Goal: Communication & Community: Answer question/provide support

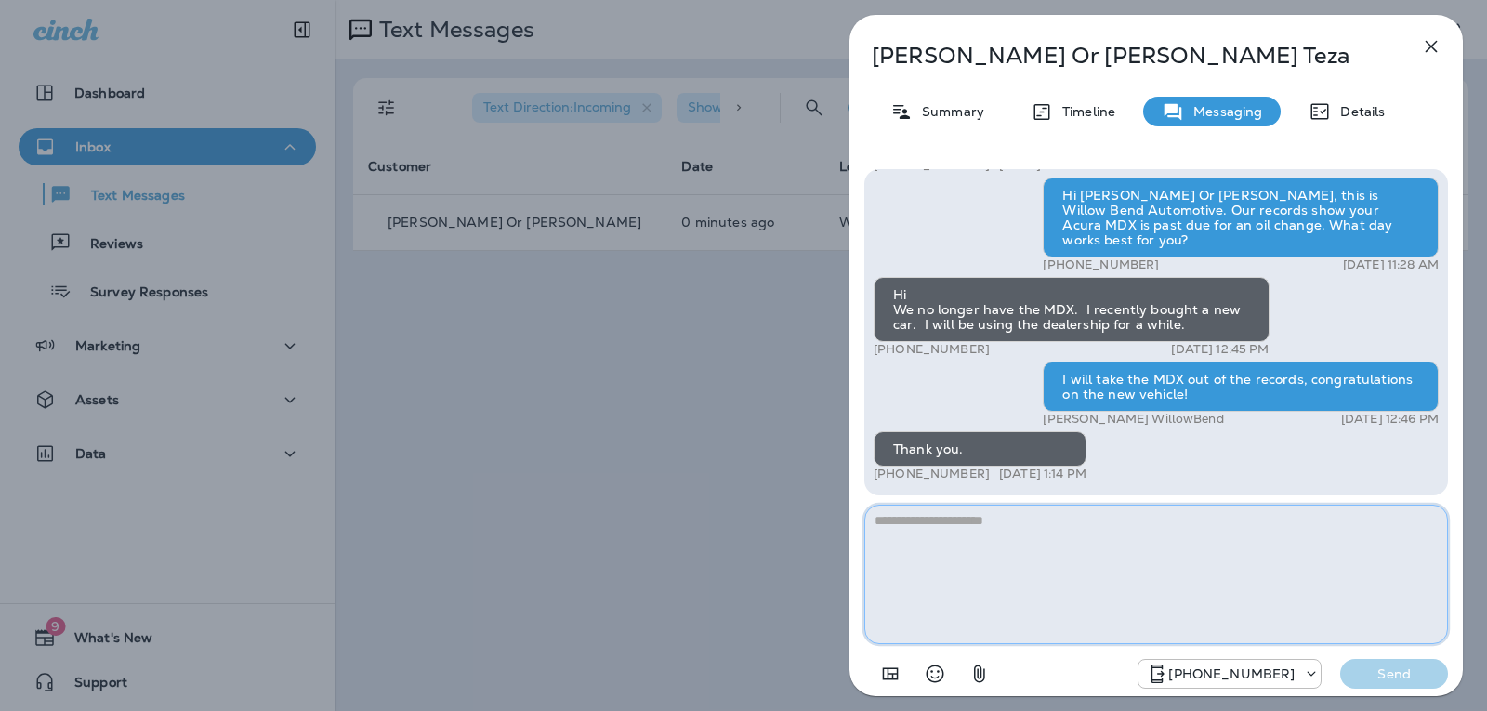
drag, startPoint x: 960, startPoint y: 537, endPoint x: 958, endPoint y: 527, distance: 10.4
click at [960, 535] on textarea at bounding box center [1155, 573] width 583 height 139
type textarea "*"
type textarea "**********"
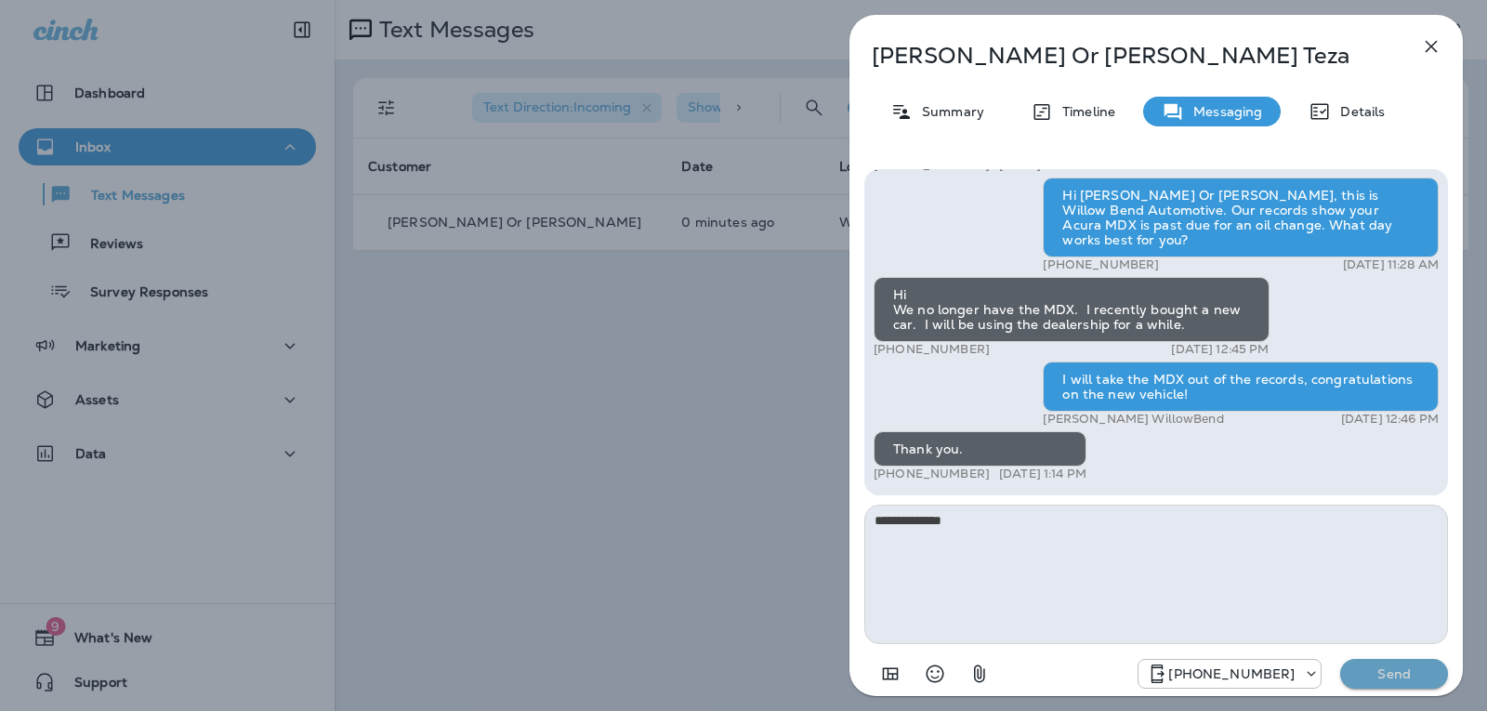
click at [1435, 681] on button "Send" at bounding box center [1394, 674] width 108 height 30
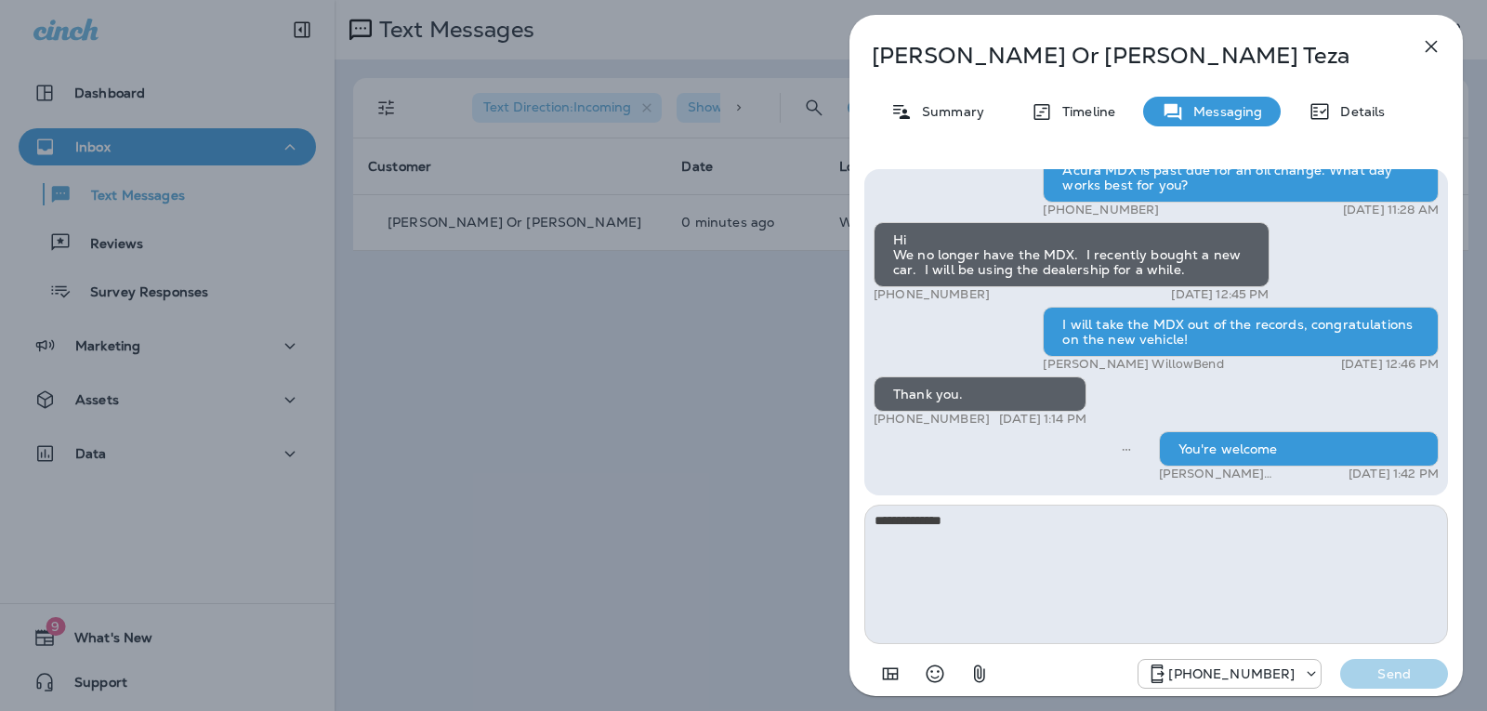
click at [1430, 49] on icon "button" at bounding box center [1431, 46] width 22 height 22
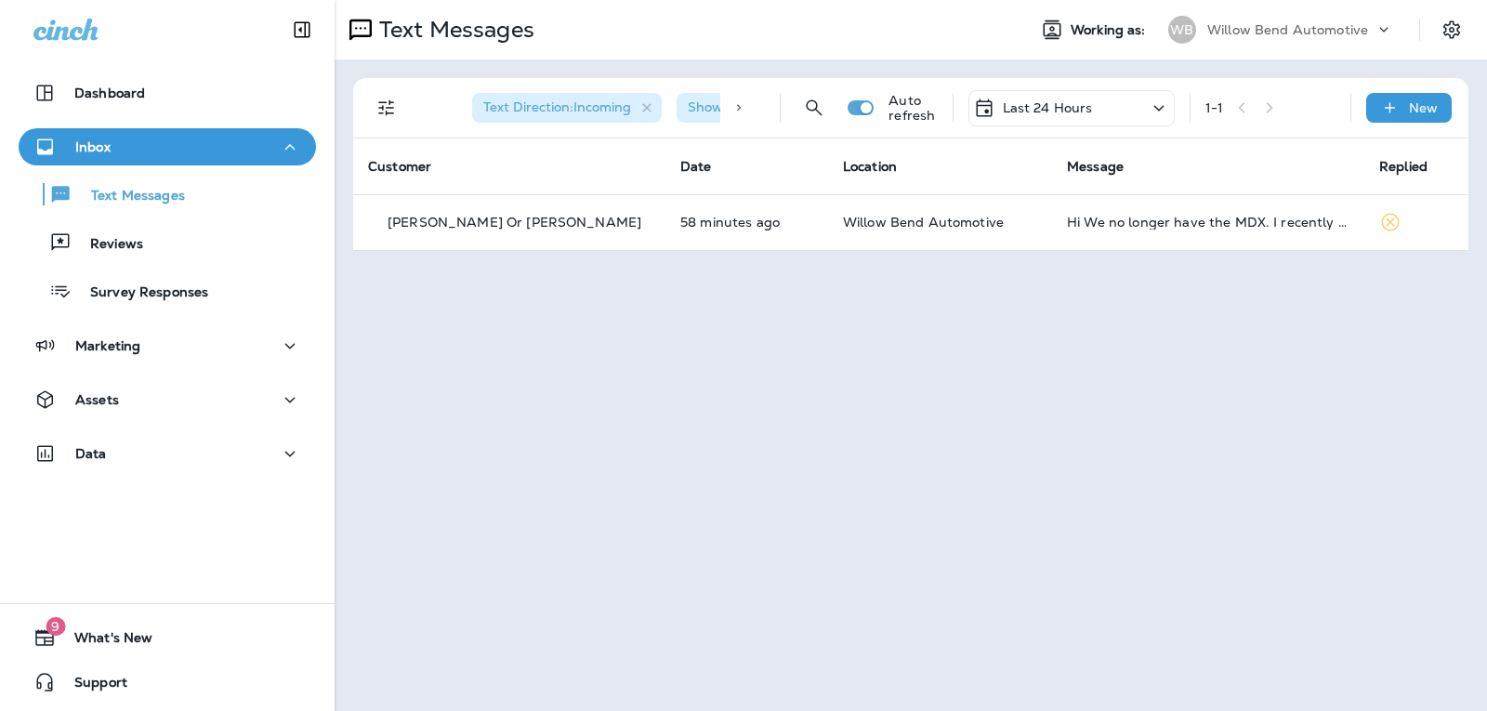
click at [1072, 103] on p "Last 24 Hours" at bounding box center [1047, 107] width 90 height 15
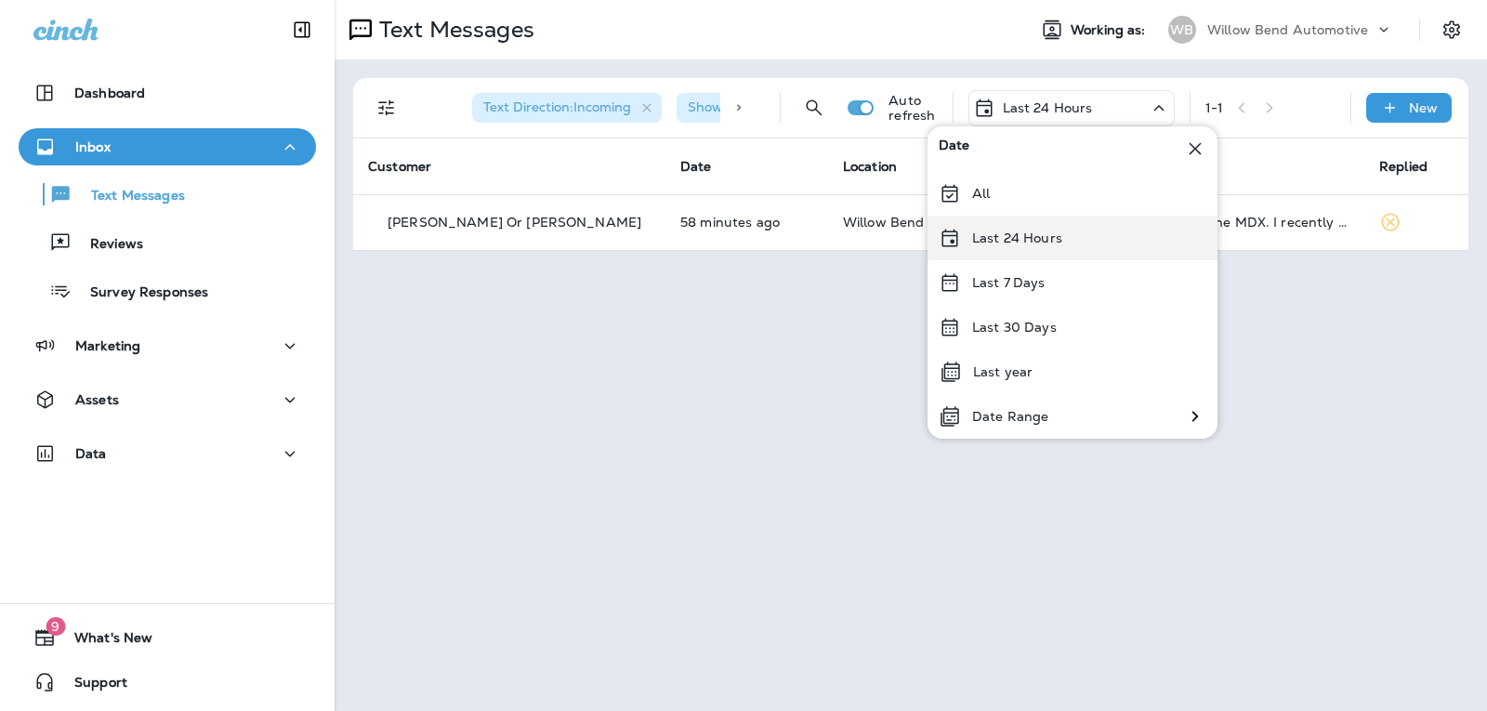
click at [1061, 251] on div "Last 24 Hours" at bounding box center [1072, 238] width 290 height 45
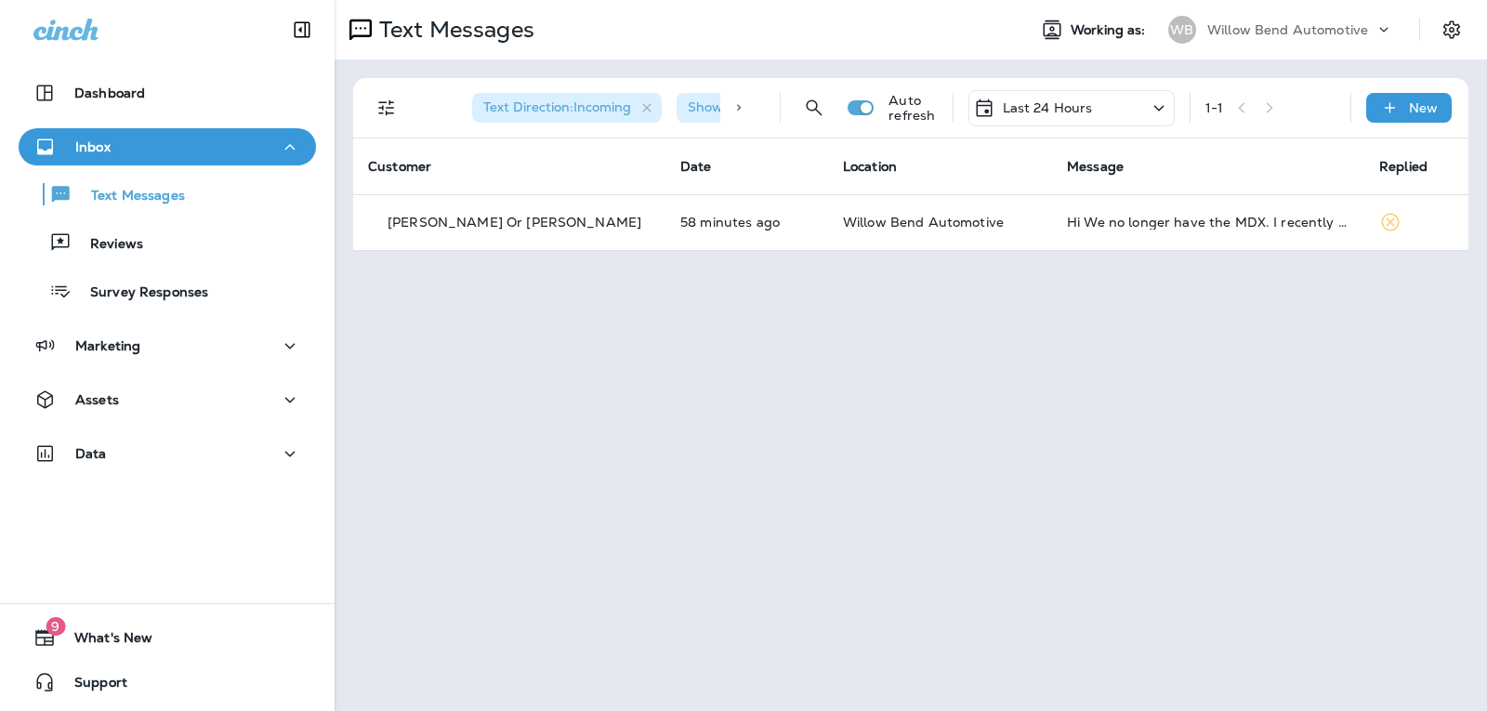
click at [1057, 97] on div "Last 24 Hours" at bounding box center [1033, 108] width 120 height 22
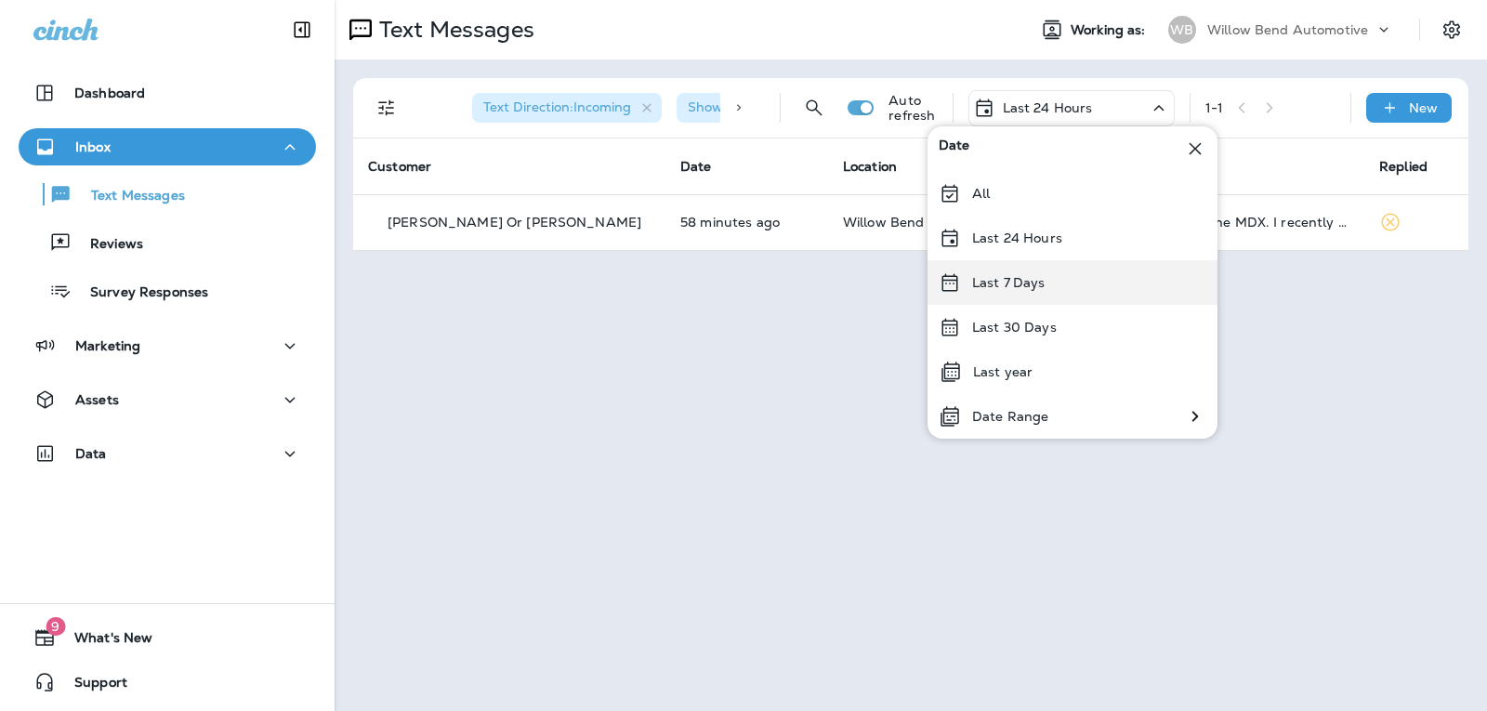
click at [1040, 272] on div "Last 7 Days" at bounding box center [1072, 282] width 290 height 45
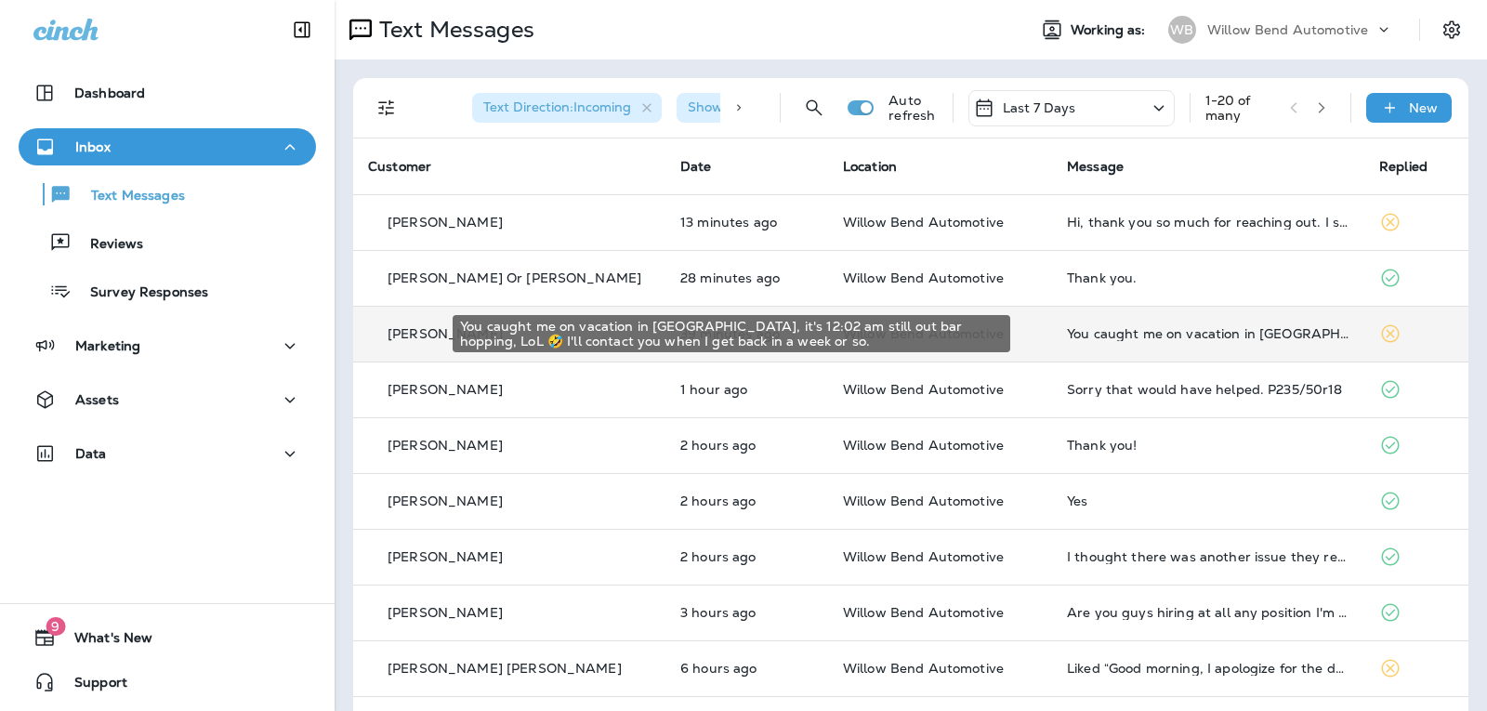
click at [1165, 338] on div "You caught me on vacation in [GEOGRAPHIC_DATA], it's 12:02 am still out bar hop…" at bounding box center [1208, 333] width 282 height 15
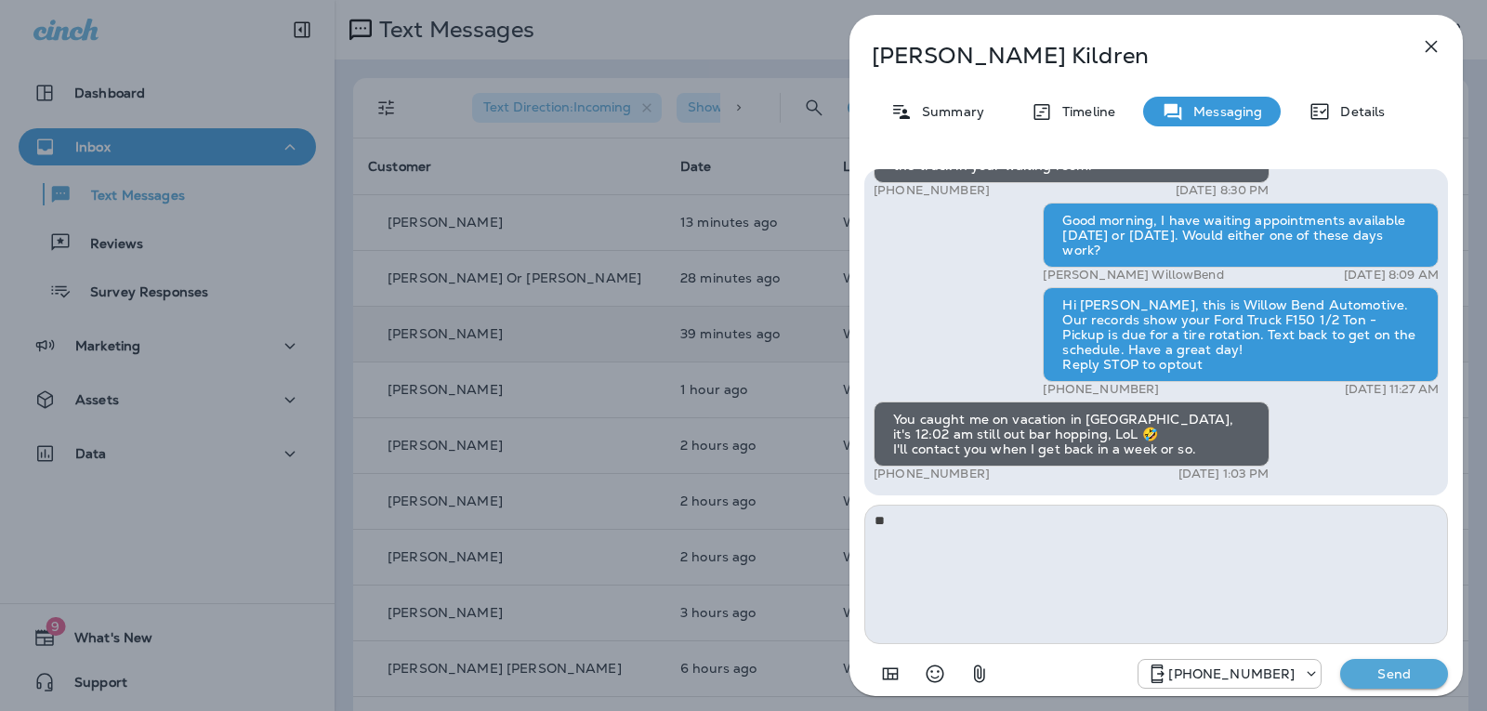
type textarea "*"
click at [929, 674] on icon "Select an emoji" at bounding box center [935, 673] width 22 height 22
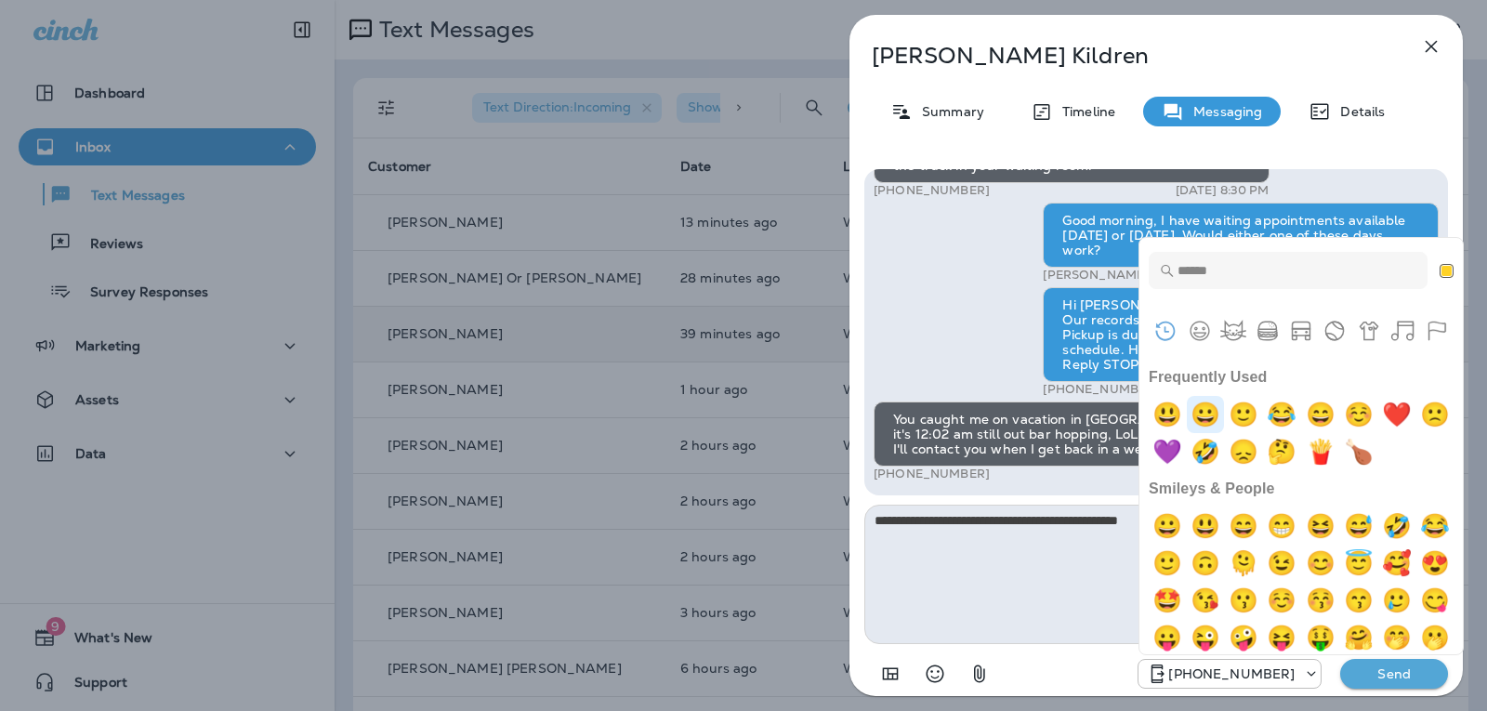
click at [1205, 409] on img "grinning" at bounding box center [1204, 414] width 37 height 37
type textarea "**********"
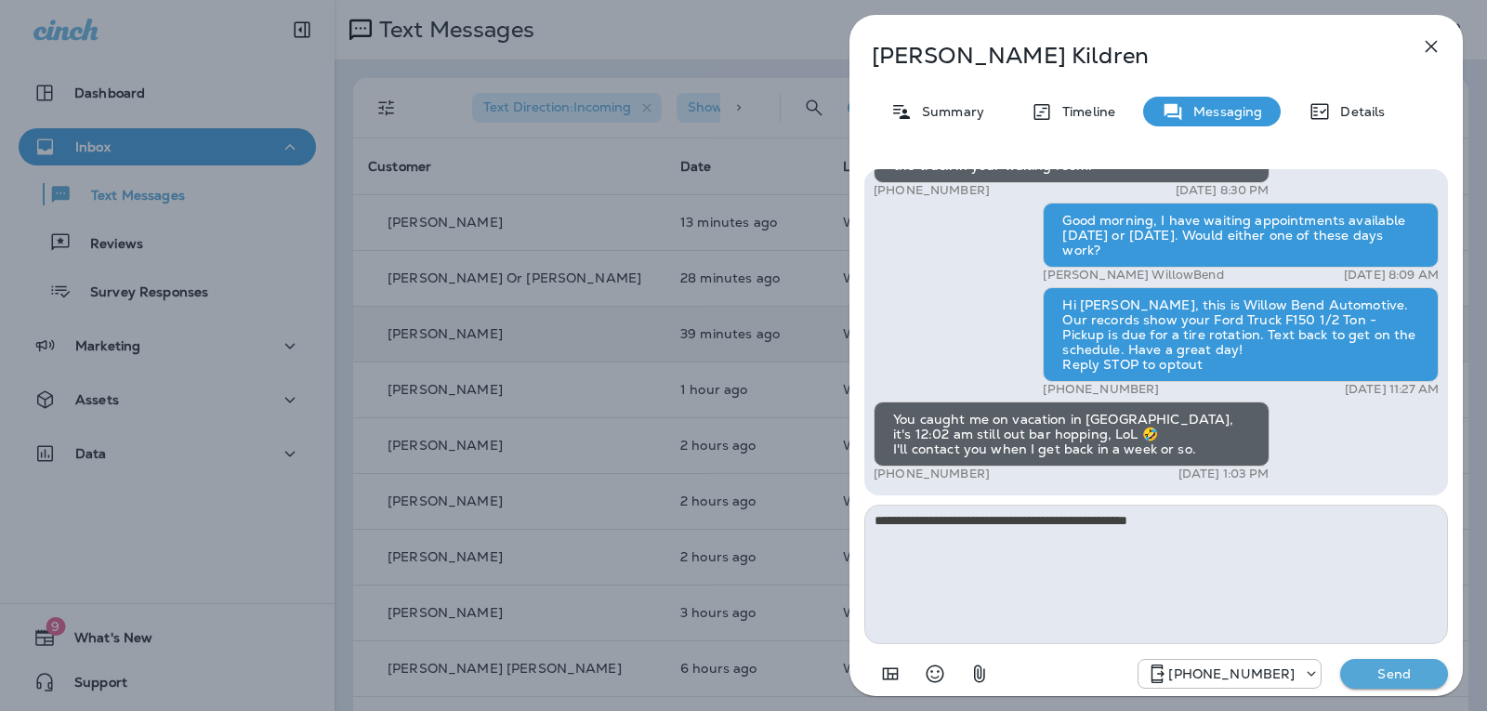
click at [1406, 679] on p "Send" at bounding box center [1394, 673] width 78 height 17
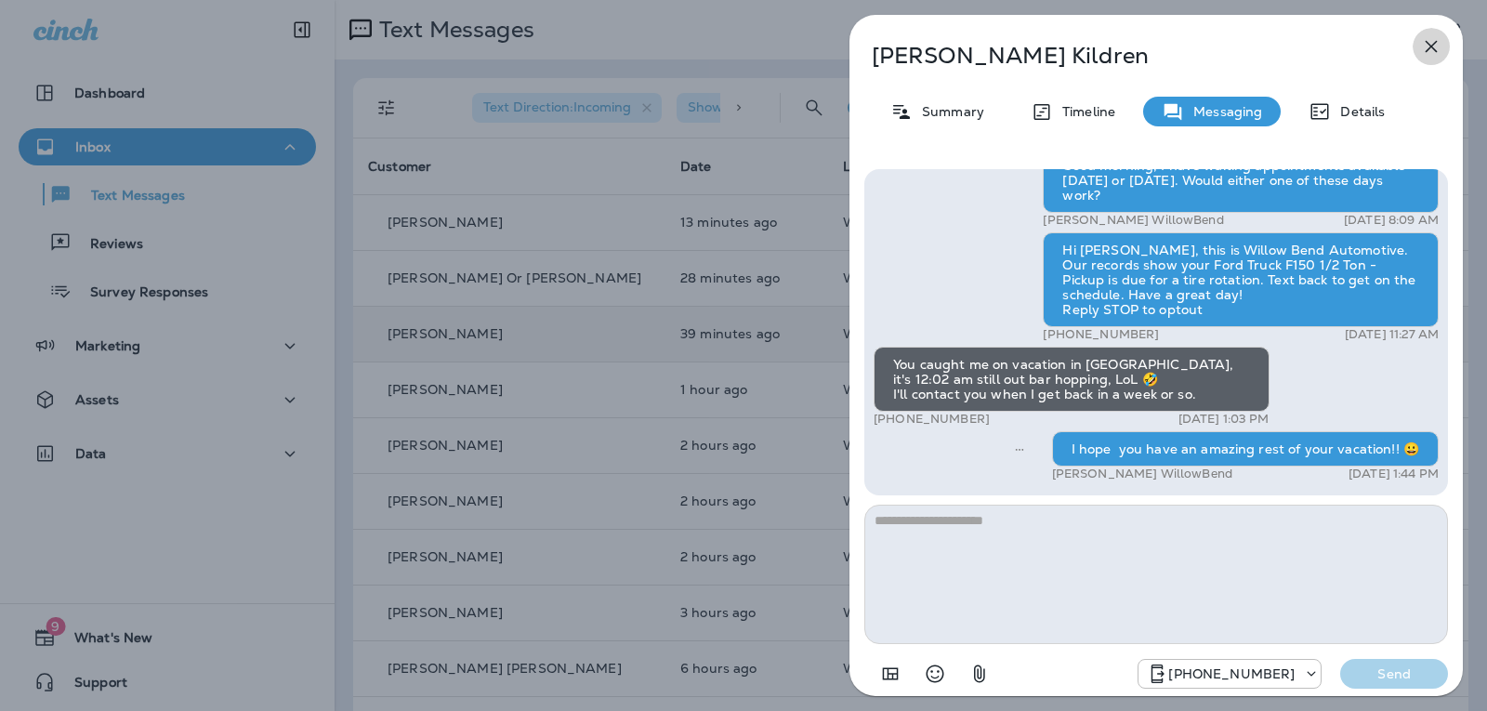
click at [1435, 46] on icon "button" at bounding box center [1431, 46] width 22 height 22
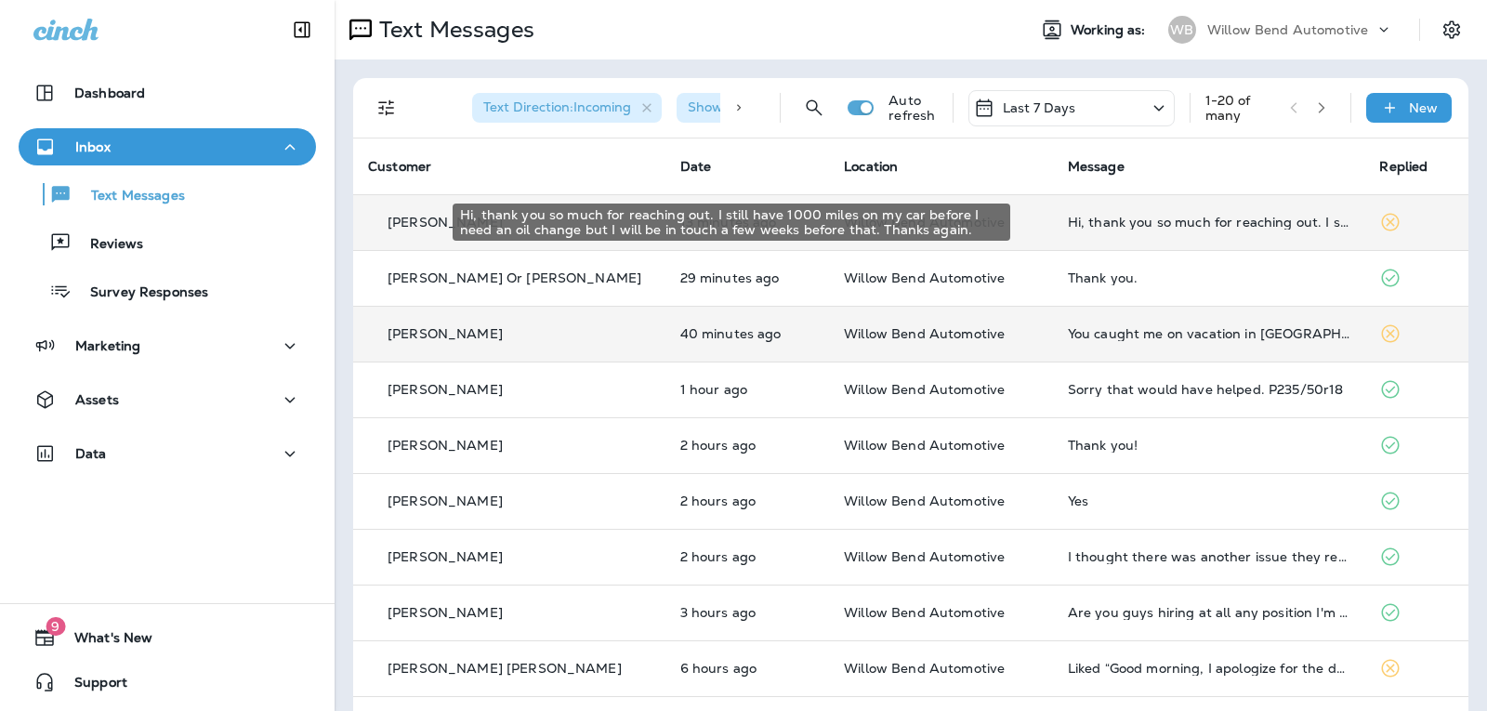
click at [1138, 224] on div "Hi, thank you so much for reaching out. I still have 1000 miles on my car befor…" at bounding box center [1209, 222] width 282 height 15
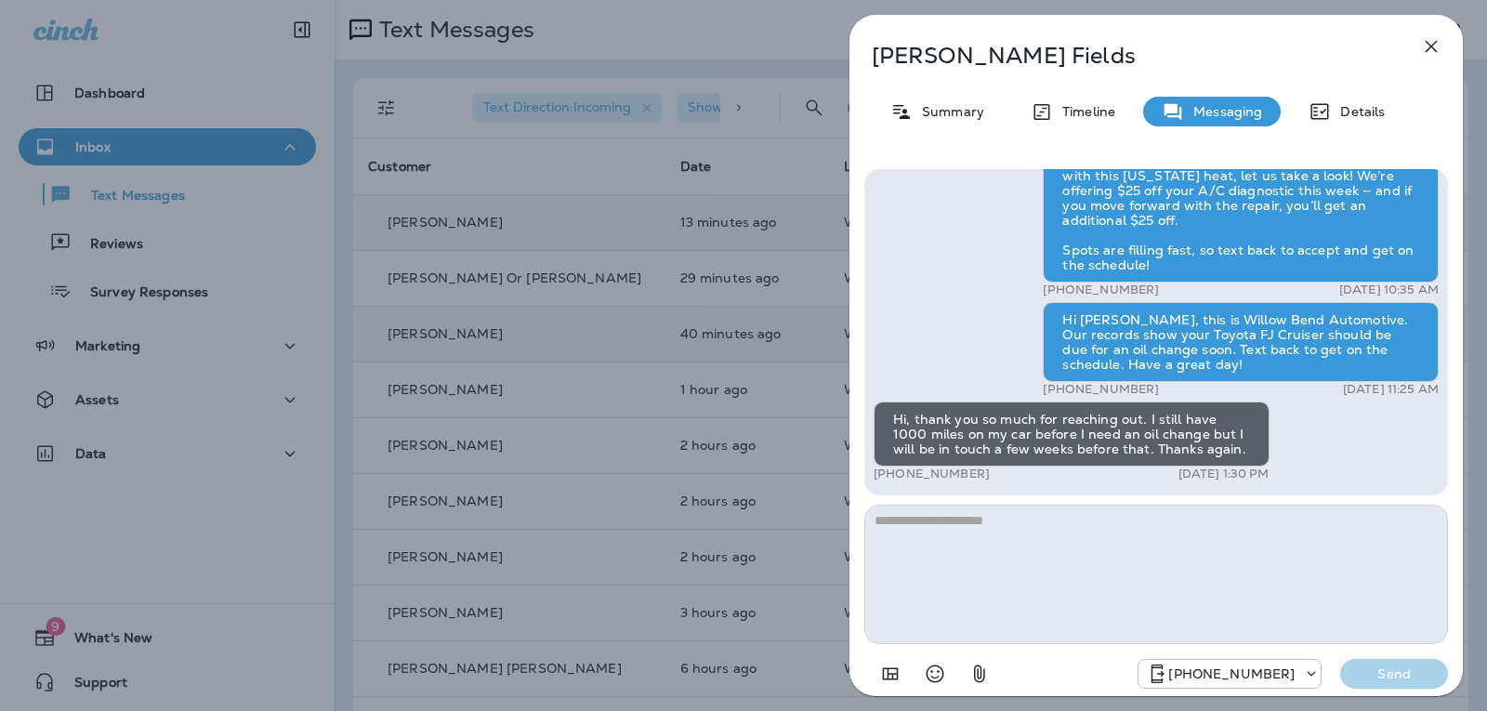
click at [927, 537] on textarea at bounding box center [1155, 573] width 583 height 139
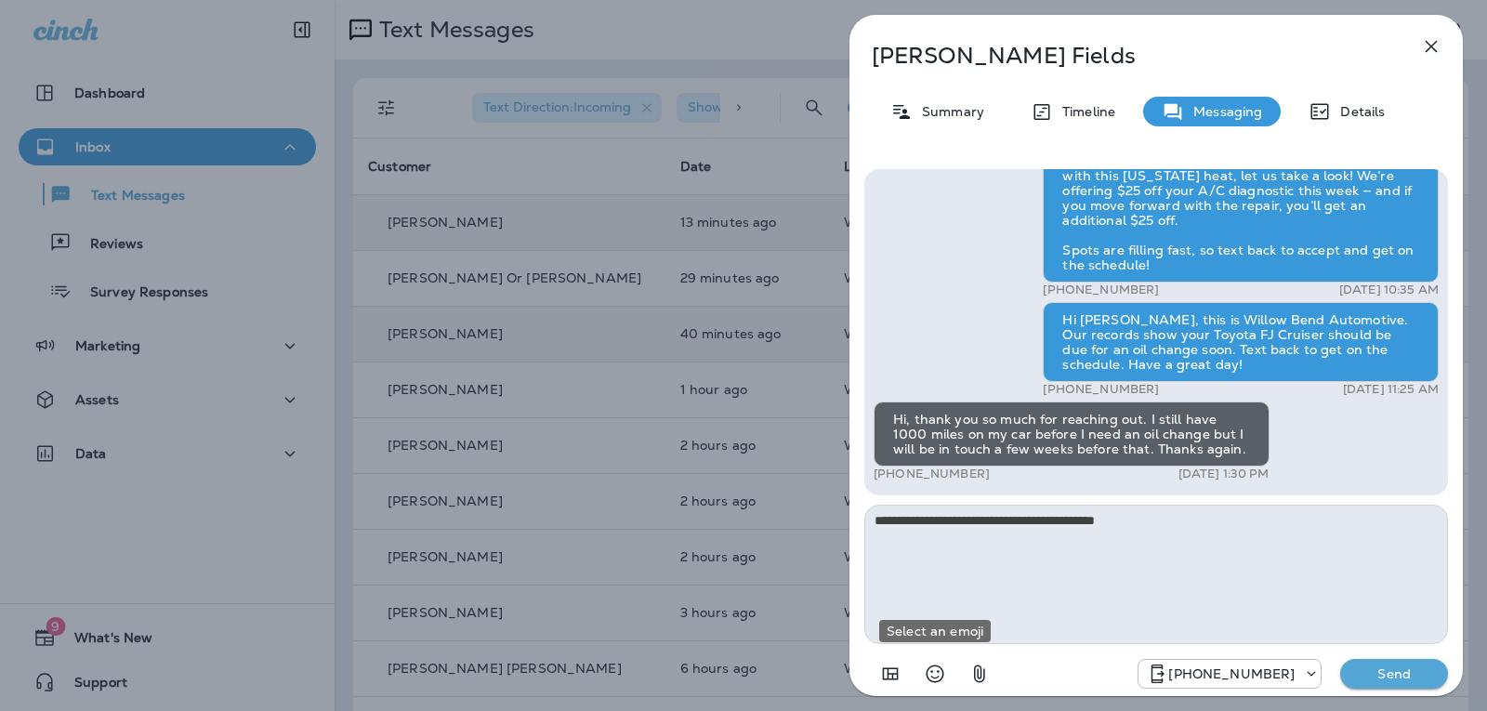
drag, startPoint x: 935, startPoint y: 673, endPoint x: 997, endPoint y: 557, distance: 131.8
click at [936, 673] on icon "Select an emoji" at bounding box center [935, 673] width 22 height 22
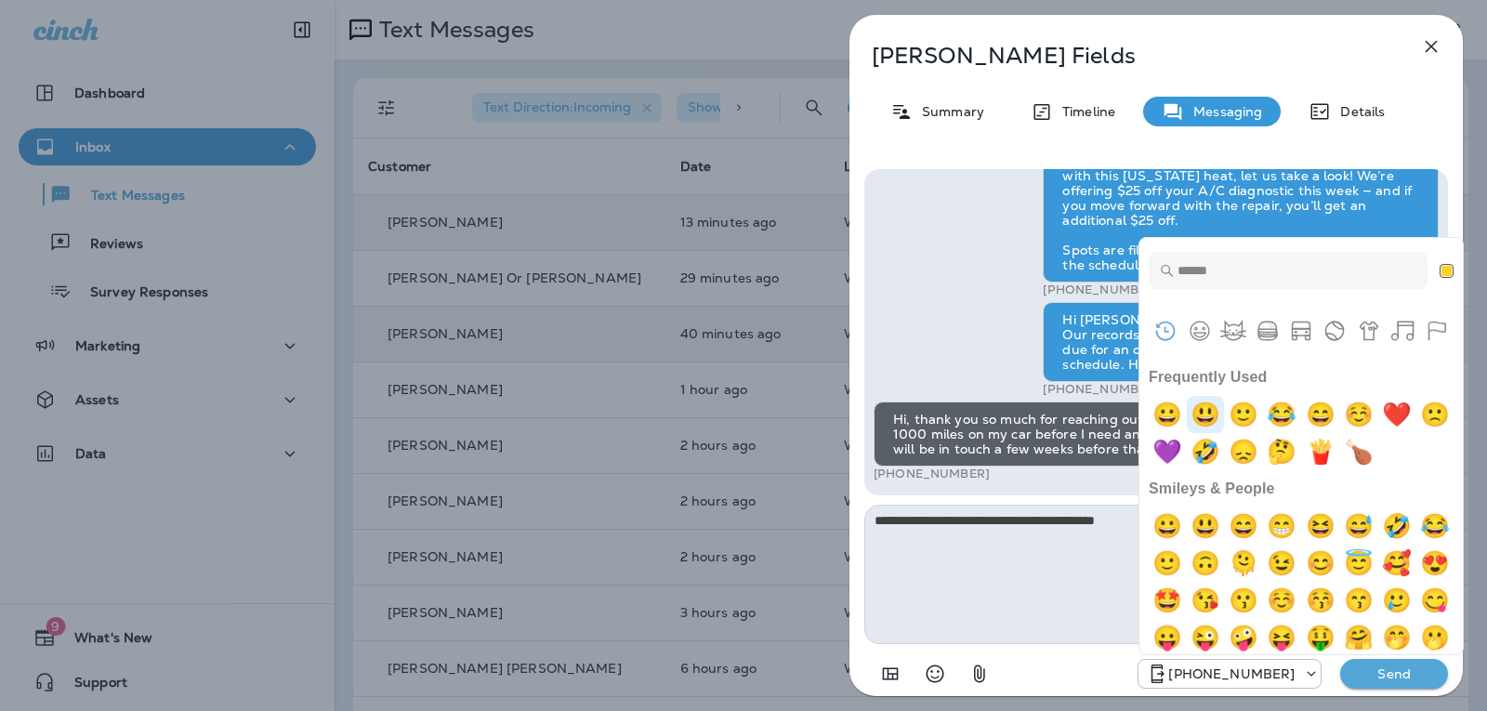
click at [1209, 406] on img "smiley" at bounding box center [1204, 414] width 37 height 37
type textarea "**********"
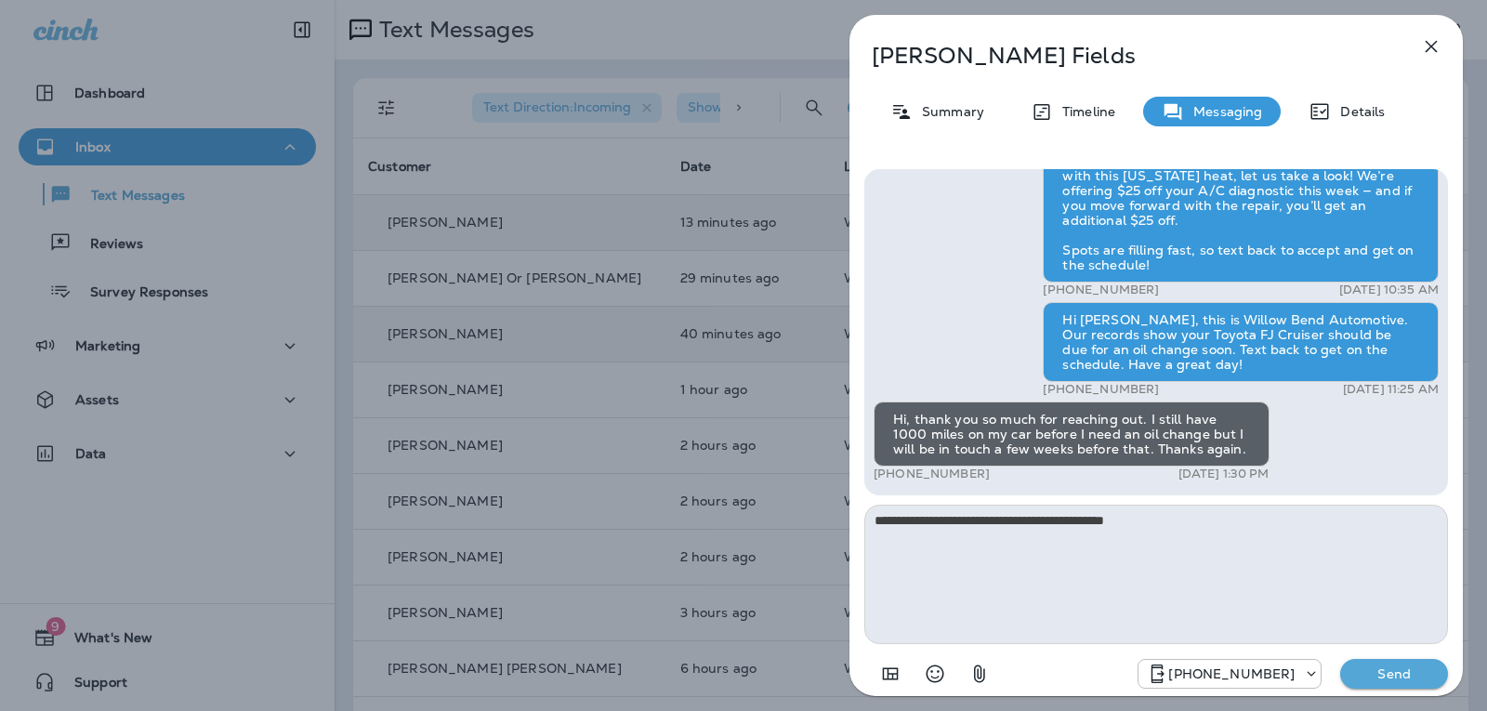
click at [1394, 682] on button "Send" at bounding box center [1394, 674] width 108 height 30
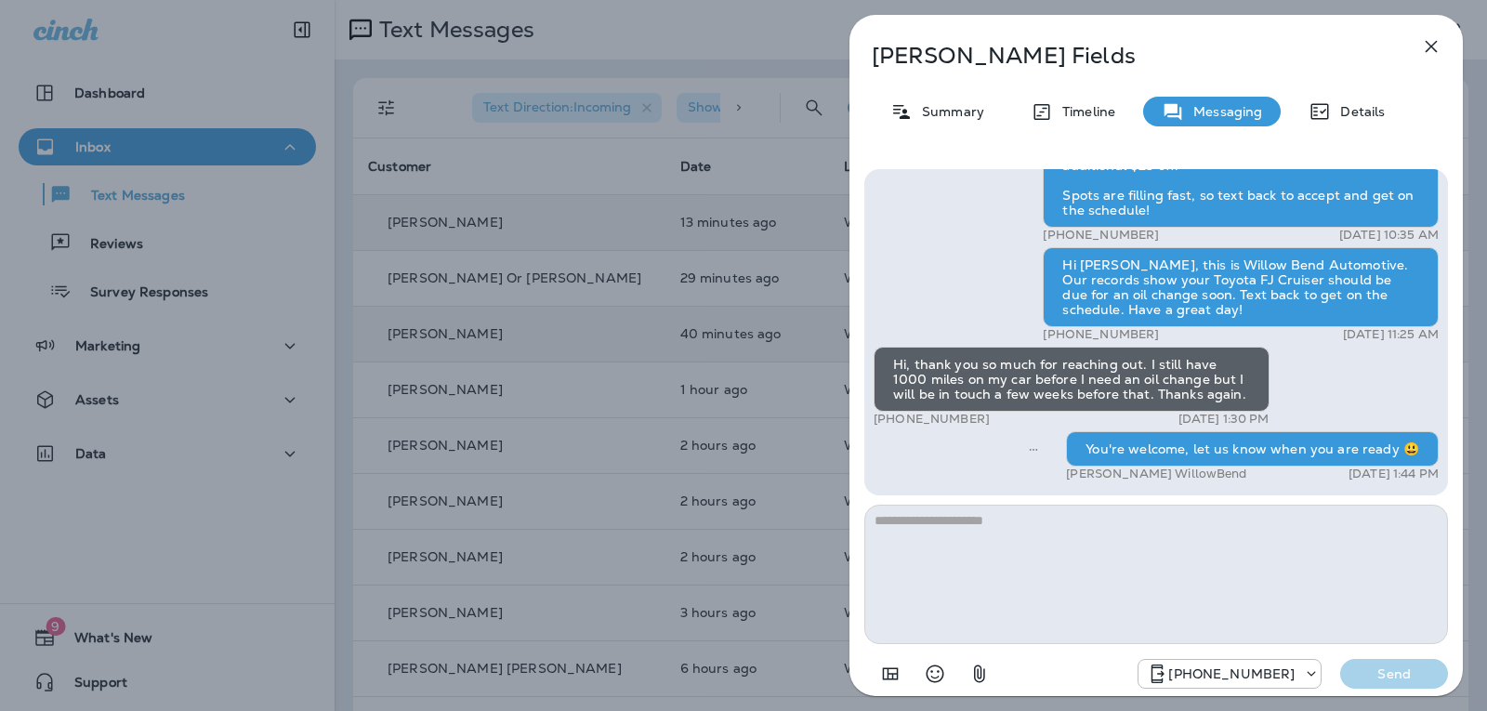
click at [1435, 43] on icon "button" at bounding box center [1431, 47] width 12 height 12
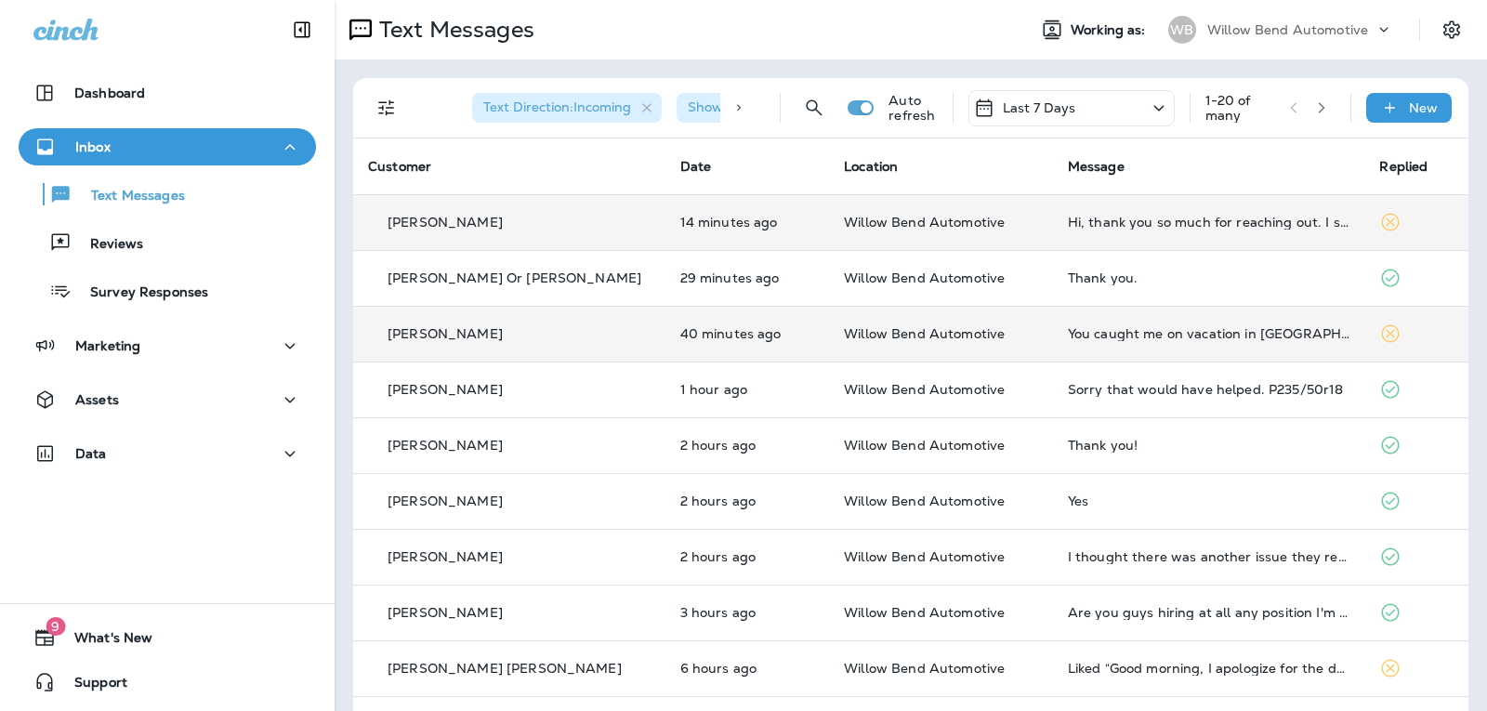
click at [1053, 110] on p "Last 7 Days" at bounding box center [1038, 107] width 73 height 15
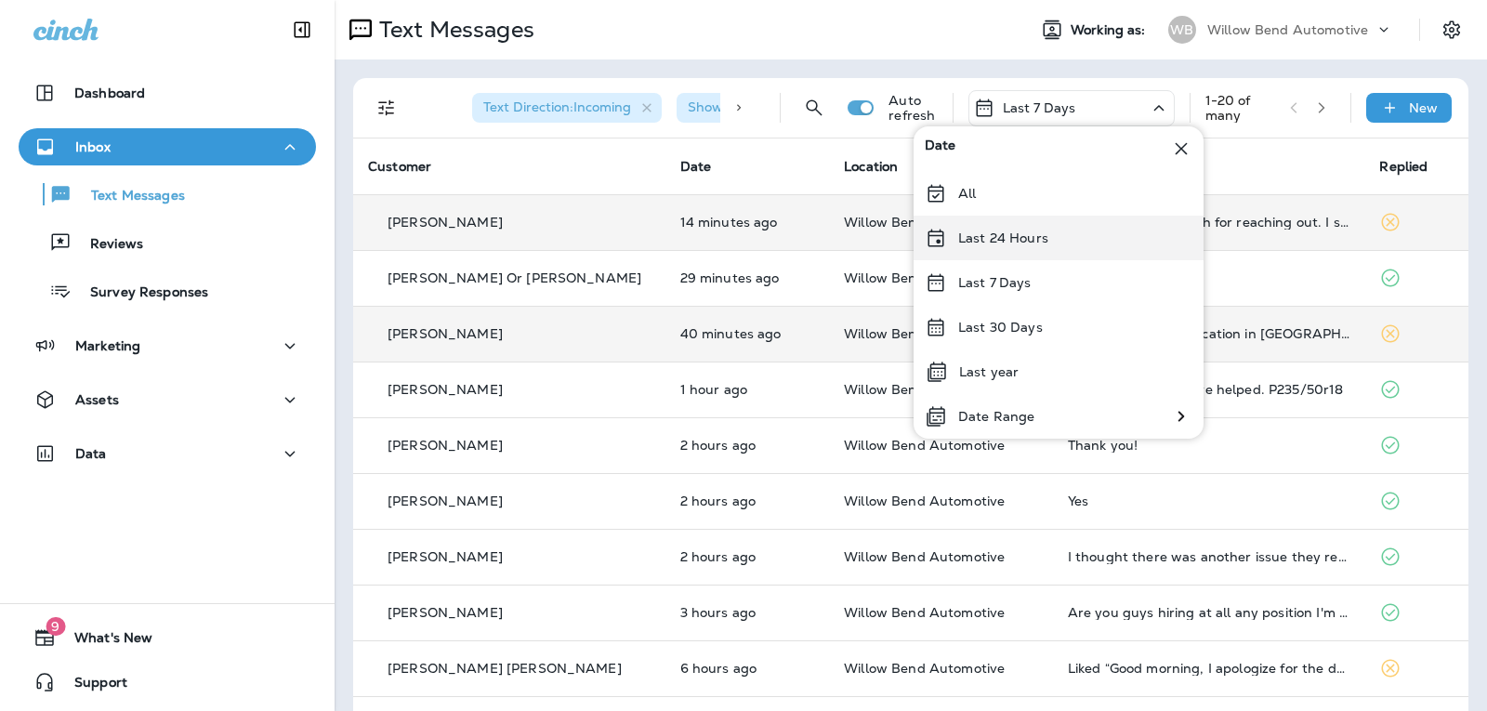
click at [1034, 245] on p "Last 24 Hours" at bounding box center [1003, 237] width 90 height 15
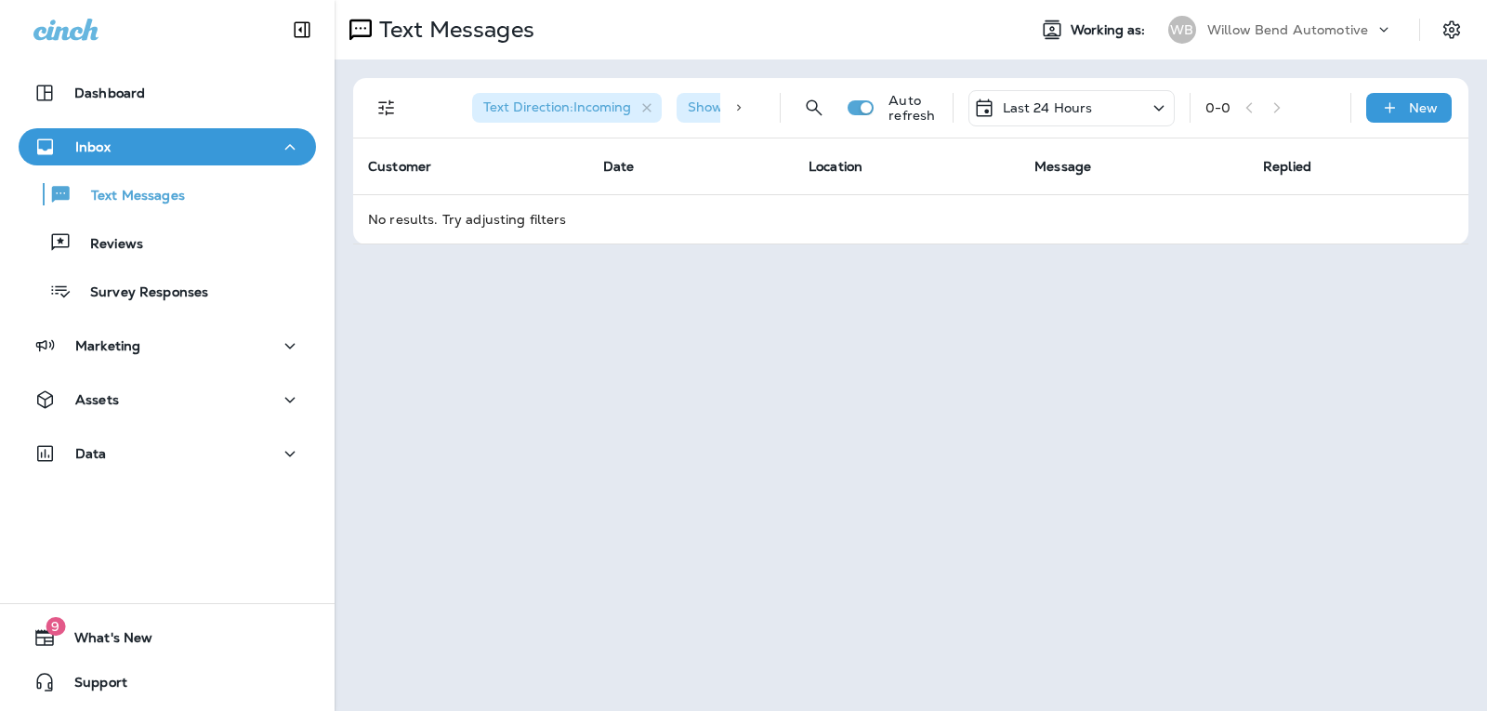
click at [1062, 101] on p "Last 24 Hours" at bounding box center [1047, 107] width 90 height 15
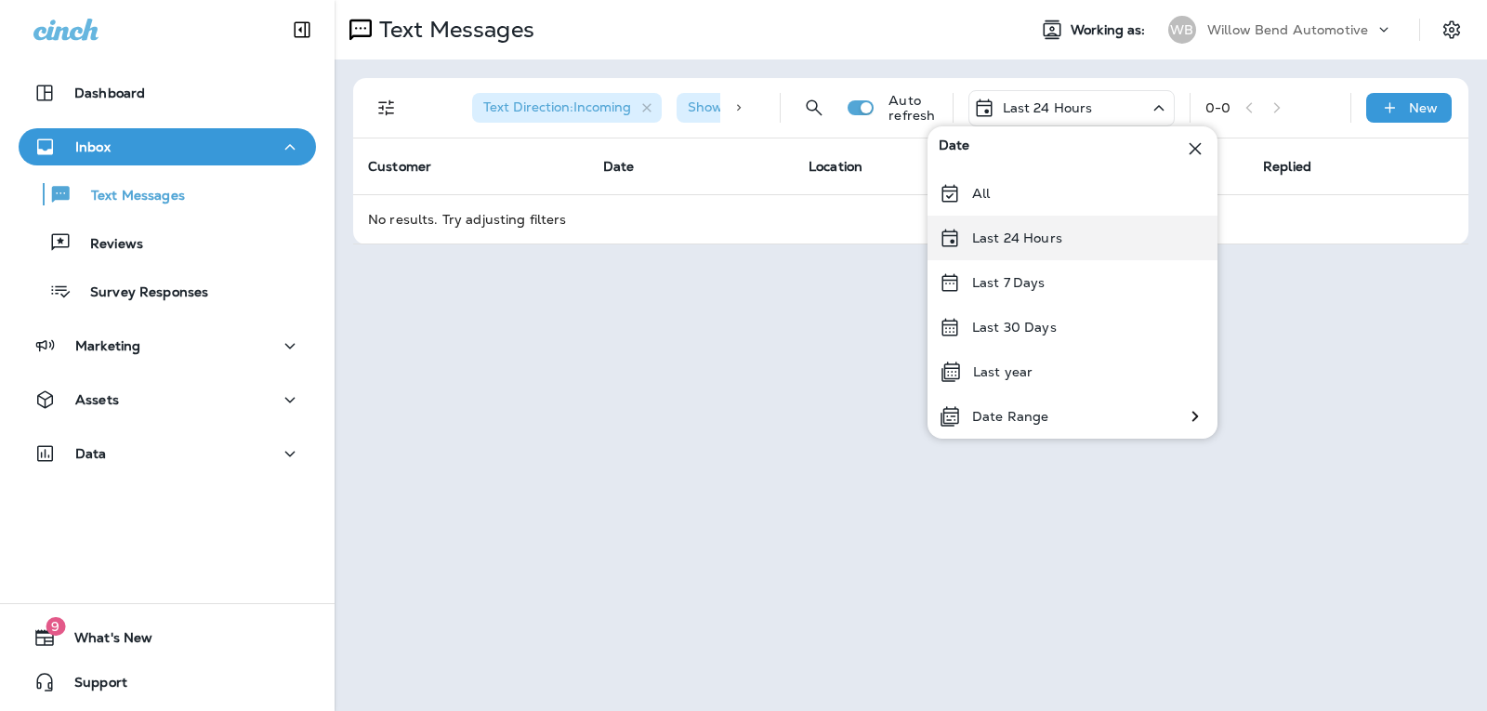
click at [1056, 242] on p "Last 24 Hours" at bounding box center [1017, 237] width 90 height 15
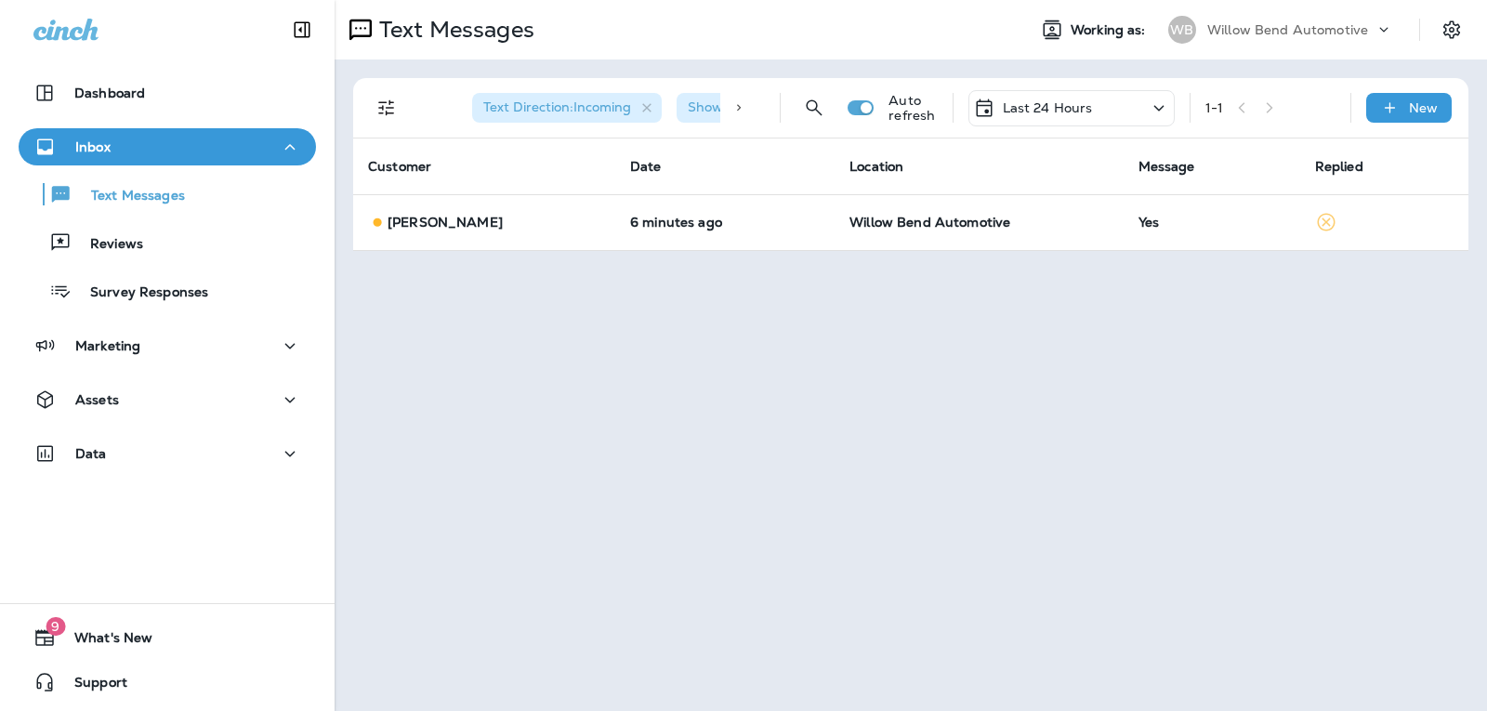
click at [1090, 106] on p "Last 24 Hours" at bounding box center [1047, 107] width 90 height 15
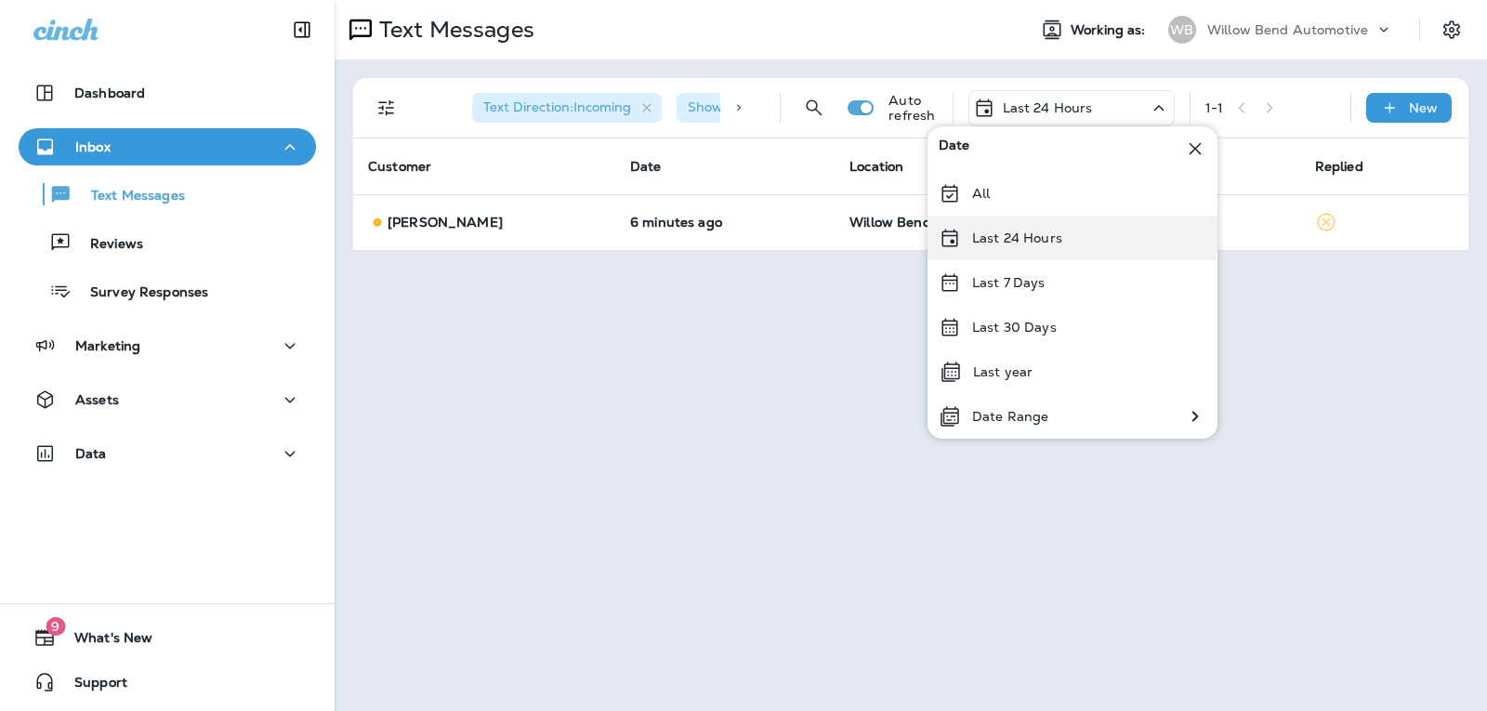
click at [1103, 228] on div "Last 24 Hours" at bounding box center [1072, 238] width 290 height 45
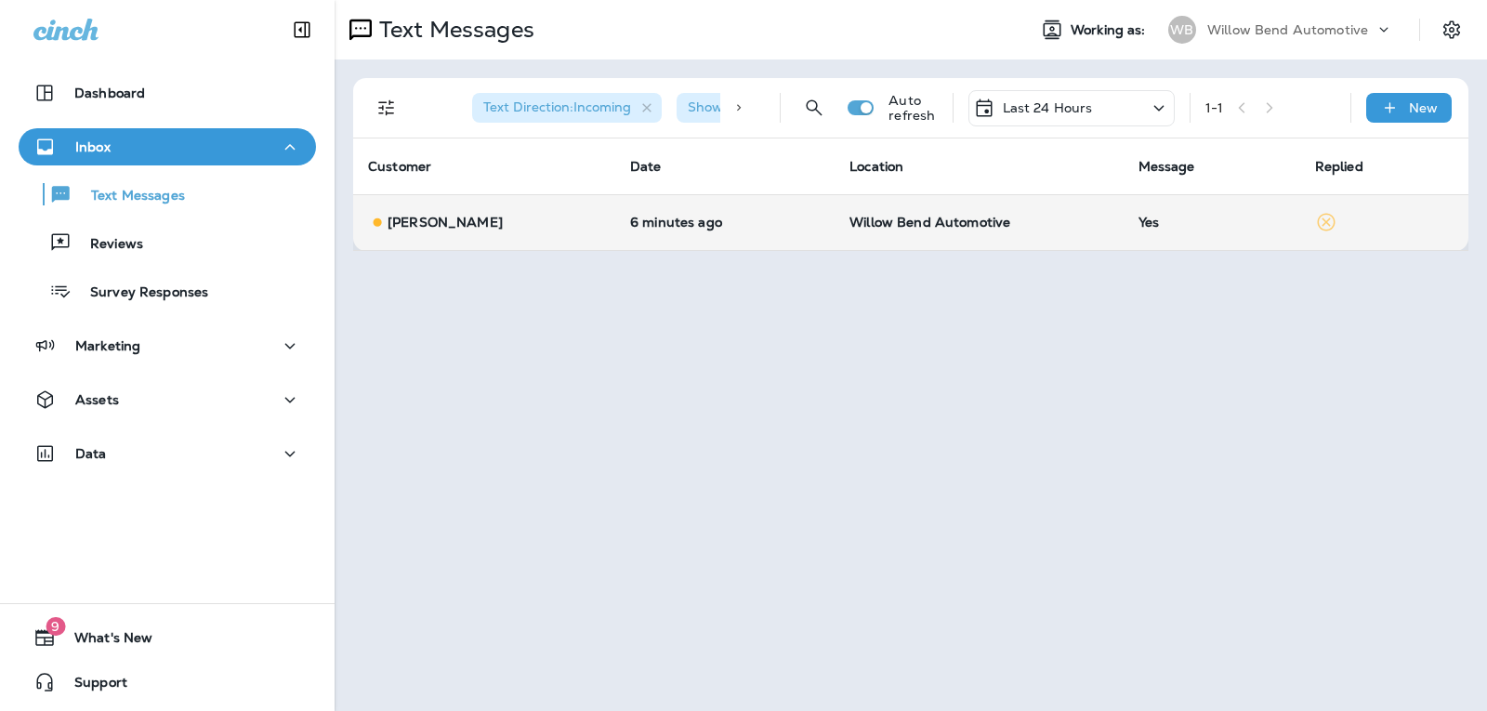
click at [1209, 213] on td "Yes" at bounding box center [1211, 222] width 177 height 56
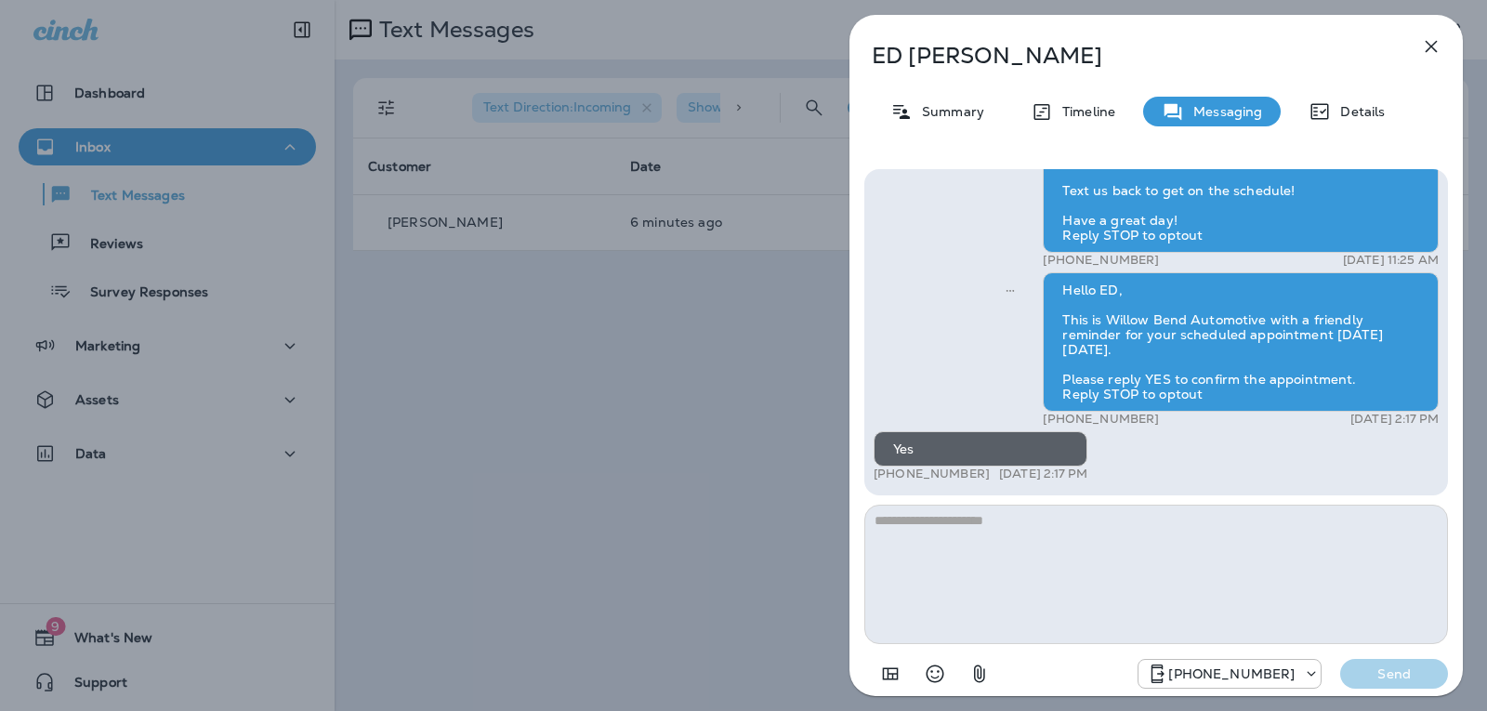
click at [1010, 541] on textarea at bounding box center [1155, 573] width 583 height 139
click at [1422, 53] on icon "button" at bounding box center [1431, 46] width 22 height 22
